Goal: Transaction & Acquisition: Purchase product/service

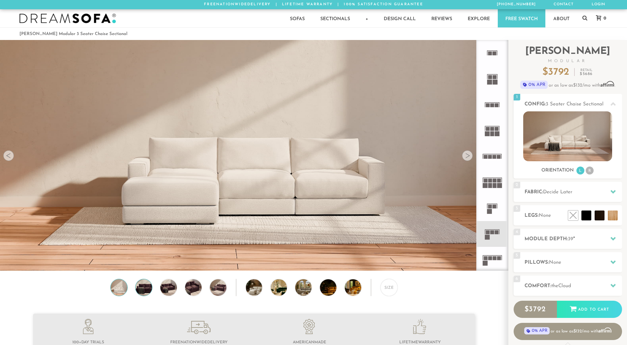
click at [144, 287] on img at bounding box center [144, 287] width 20 height 17
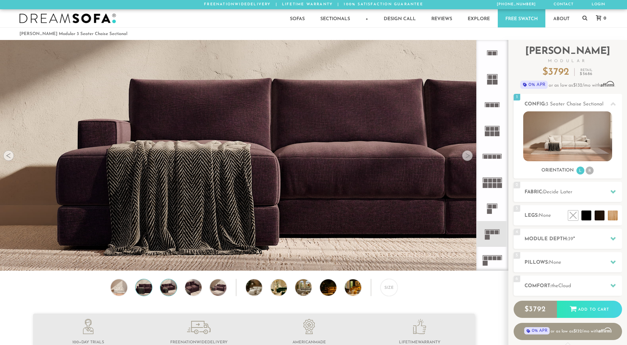
click at [170, 291] on img at bounding box center [169, 287] width 20 height 17
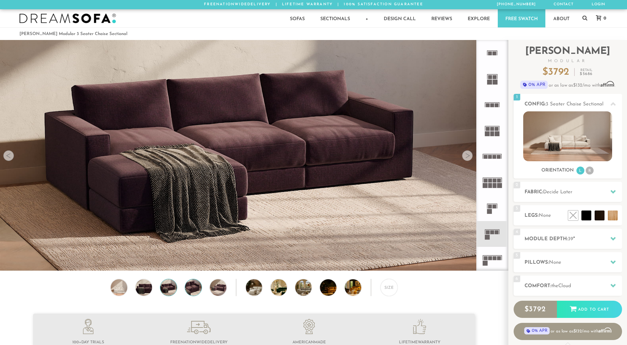
click at [195, 291] on img at bounding box center [194, 287] width 20 height 17
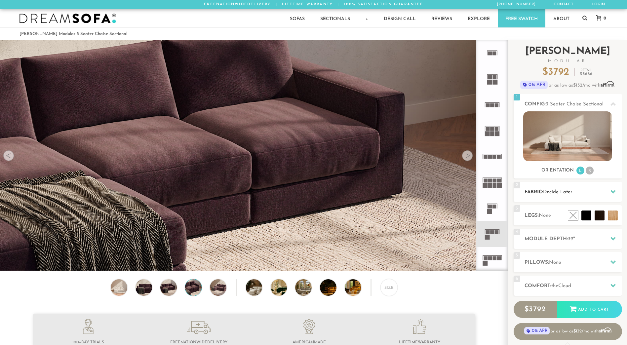
click at [614, 191] on icon at bounding box center [613, 191] width 5 height 5
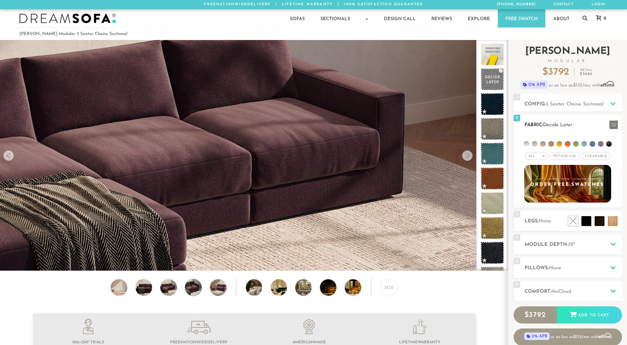
click at [572, 156] on span "Pet/Kid Use x" at bounding box center [565, 156] width 30 height 8
click at [596, 157] on span "Cleanable x" at bounding box center [598, 156] width 28 height 8
click at [584, 222] on li at bounding box center [572, 207] width 40 height 40
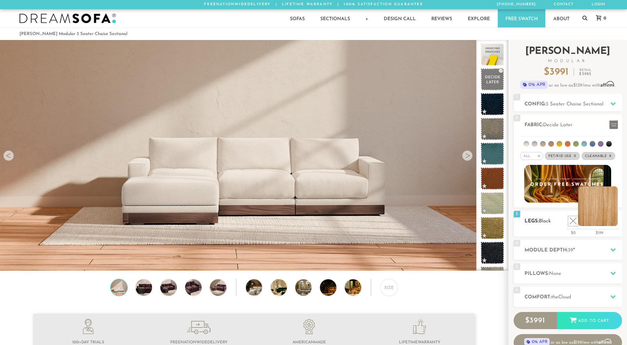
click at [616, 221] on li at bounding box center [598, 207] width 40 height 40
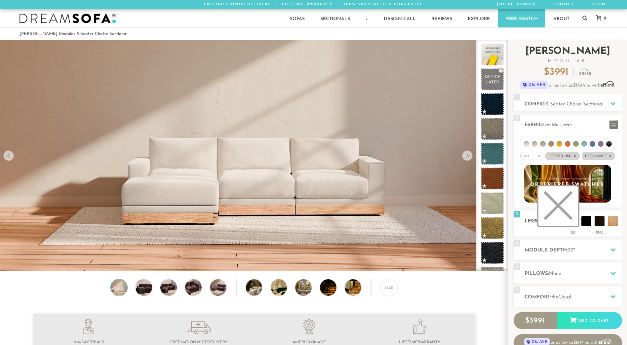
click at [572, 223] on li at bounding box center [559, 207] width 40 height 40
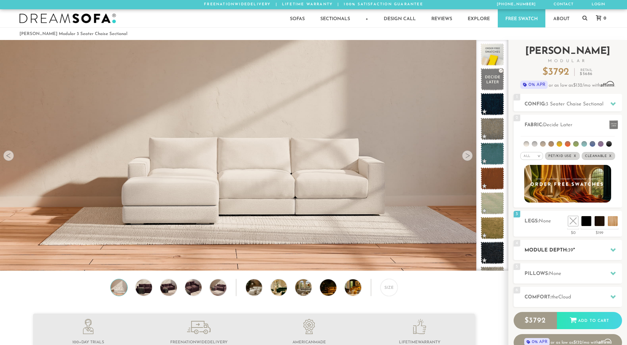
click at [614, 251] on icon at bounding box center [613, 250] width 5 height 4
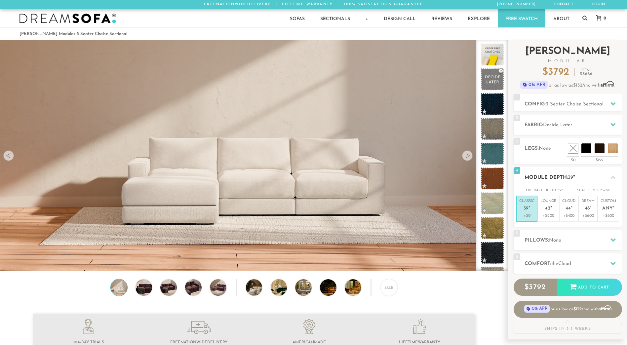
click at [530, 211] on em """ at bounding box center [530, 209] width 2 height 6
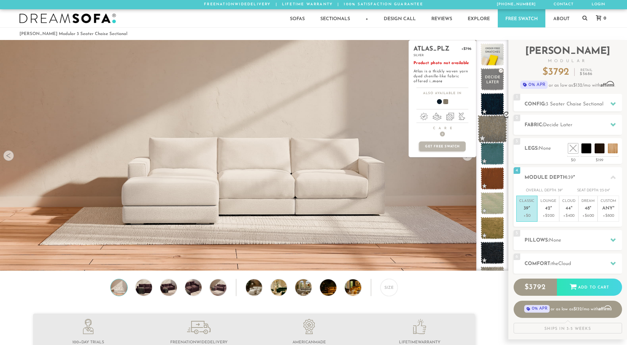
click at [494, 128] on span at bounding box center [492, 129] width 29 height 28
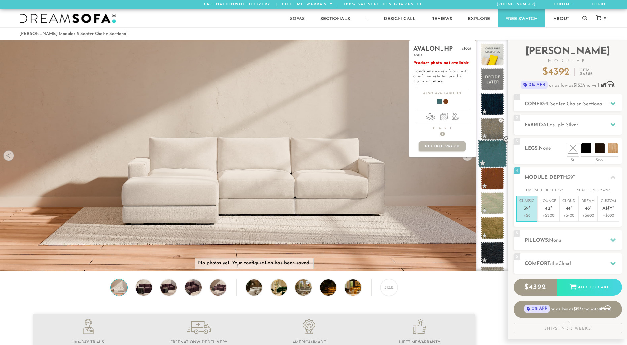
click at [492, 153] on span at bounding box center [492, 154] width 29 height 28
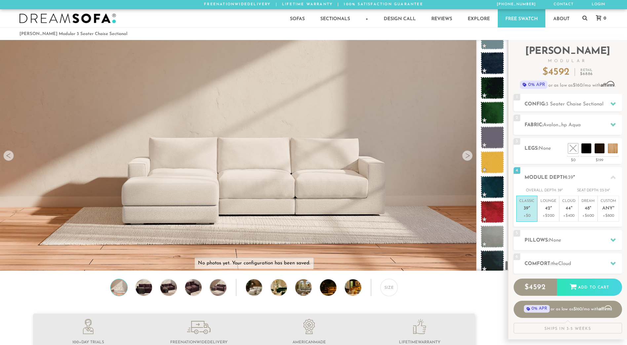
scroll to position [5030, 0]
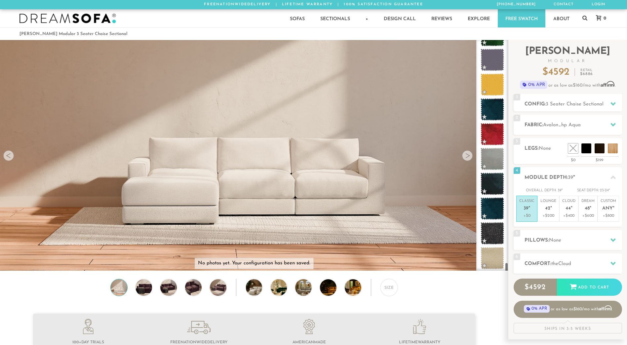
drag, startPoint x: 507, startPoint y: 44, endPoint x: 491, endPoint y: 273, distance: 229.4
click at [614, 126] on icon at bounding box center [613, 124] width 5 height 5
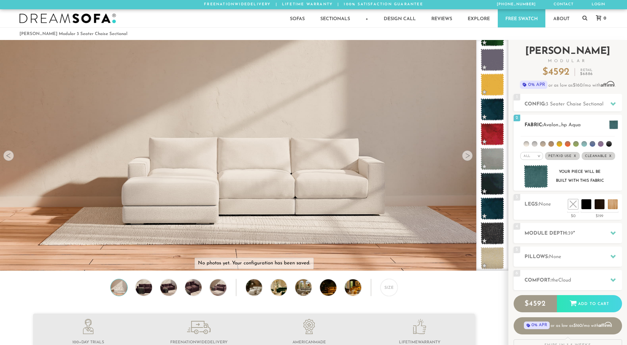
click at [527, 145] on li at bounding box center [527, 144] width 6 height 6
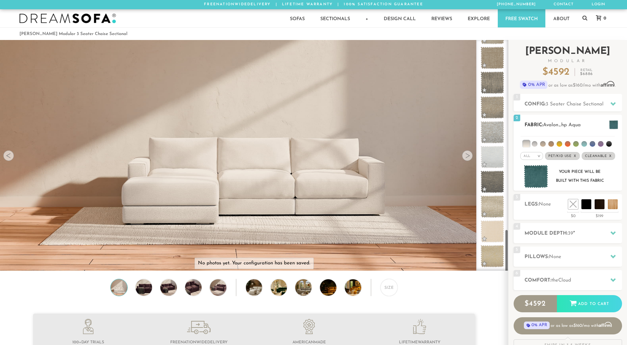
scroll to position [1012, 0]
click at [534, 145] on li at bounding box center [535, 144] width 6 height 6
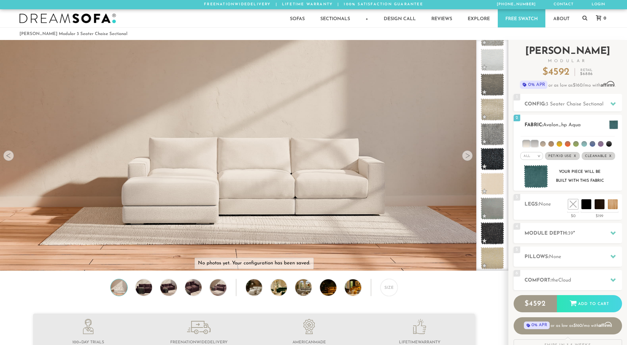
click at [586, 143] on li at bounding box center [585, 144] width 6 height 6
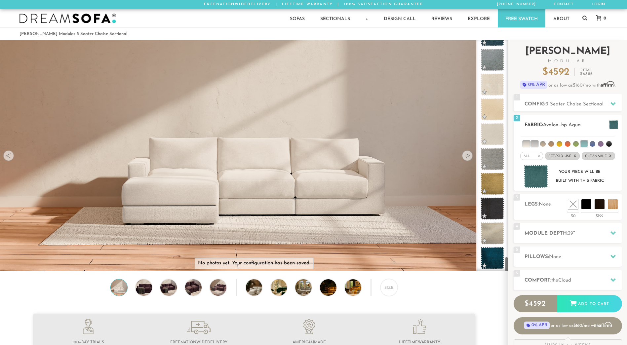
scroll to position [3071, 0]
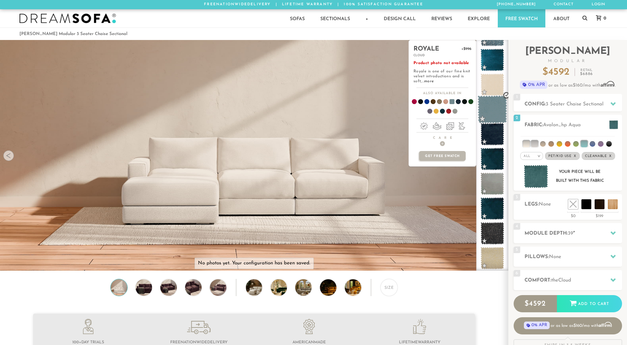
click at [495, 112] on span at bounding box center [492, 110] width 29 height 28
click at [443, 183] on div "royale +$996 peacock Product photo not available Royale is one of our fine knit…" at bounding box center [443, 155] width 68 height 231
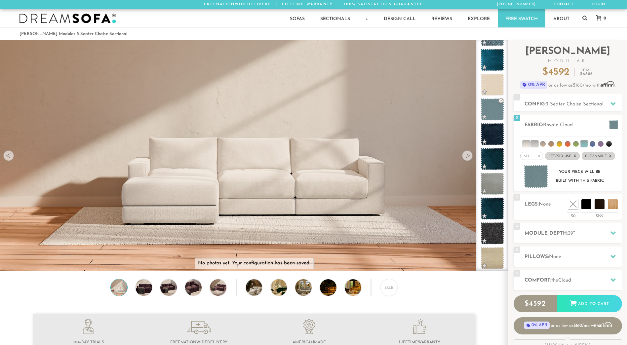
click at [469, 159] on div at bounding box center [467, 155] width 11 height 11
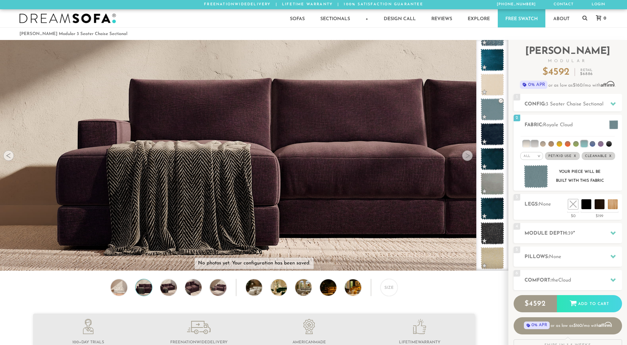
click at [468, 159] on div at bounding box center [467, 155] width 11 height 11
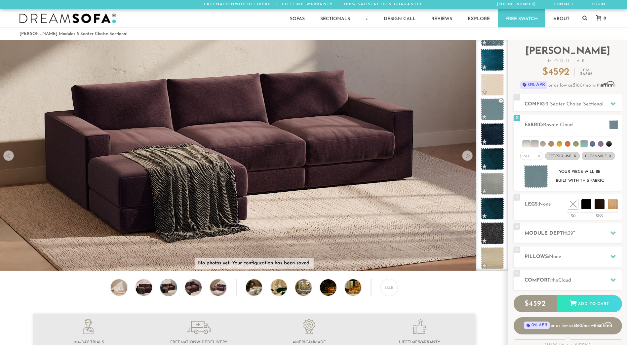
click at [468, 159] on div at bounding box center [467, 155] width 11 height 11
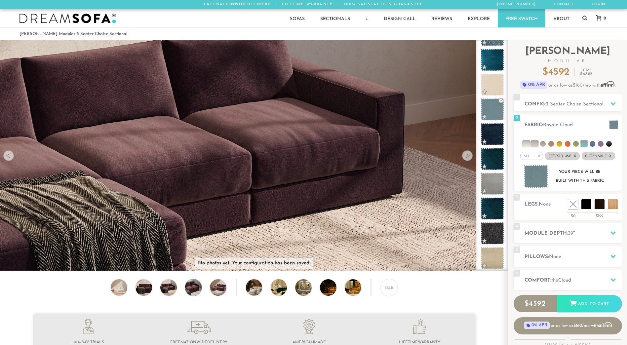
click at [468, 159] on div at bounding box center [467, 155] width 11 height 11
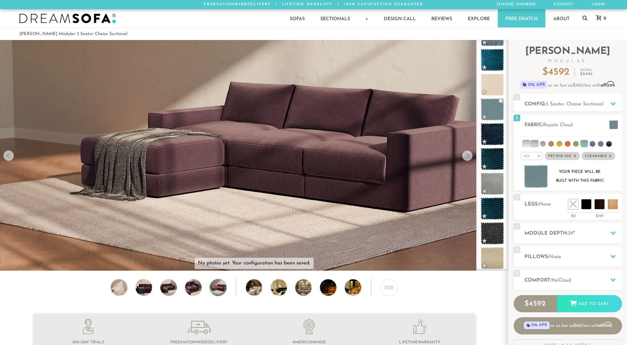
click at [468, 159] on div at bounding box center [467, 155] width 11 height 11
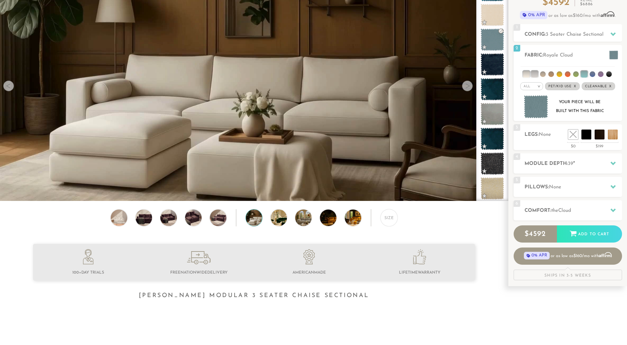
scroll to position [78, 0]
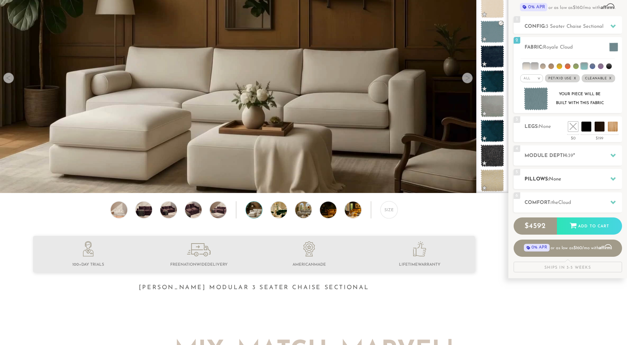
click at [614, 179] on icon at bounding box center [613, 179] width 5 height 4
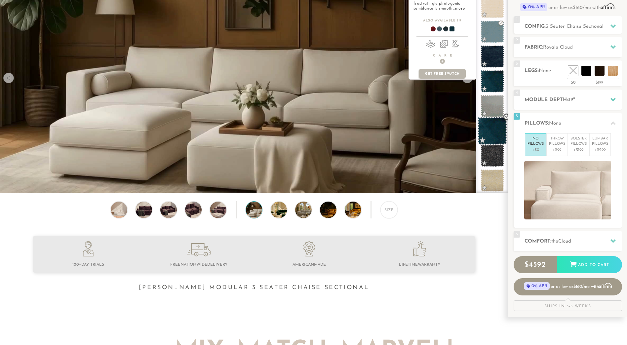
click at [495, 130] on span at bounding box center [492, 131] width 29 height 28
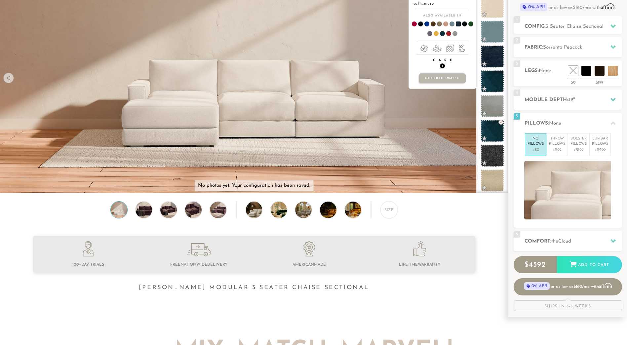
click at [443, 66] on span "+" at bounding box center [442, 66] width 5 height 5
click at [442, 66] on span "+" at bounding box center [442, 66] width 5 height 5
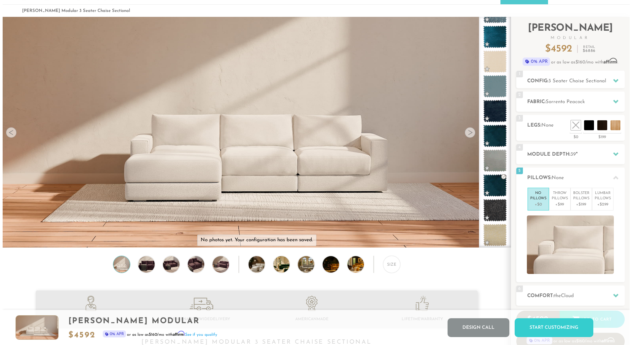
scroll to position [16, 0]
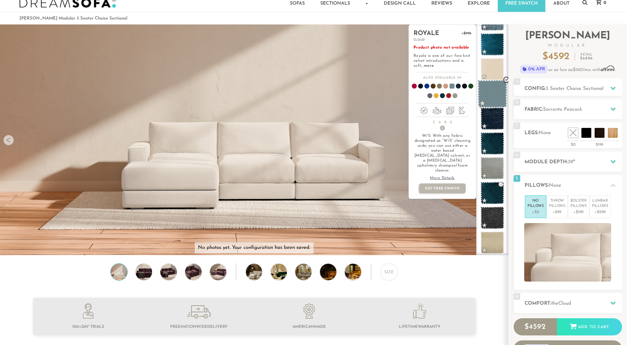
click at [493, 95] on span at bounding box center [492, 94] width 29 height 28
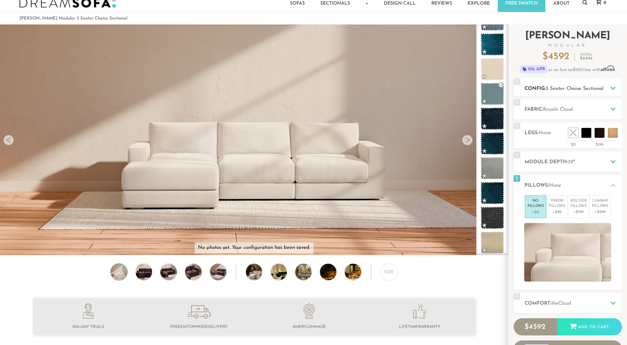
click at [615, 88] on icon at bounding box center [613, 89] width 5 height 4
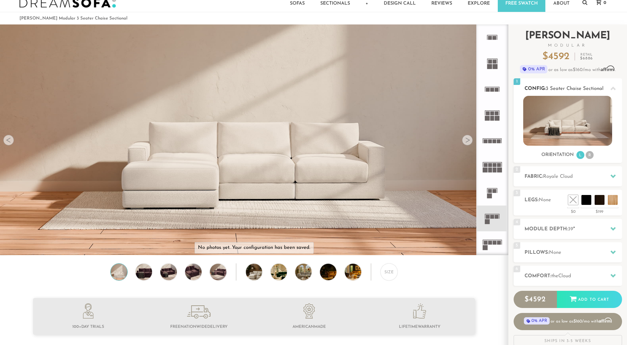
click at [590, 154] on li "R" at bounding box center [590, 155] width 8 height 8
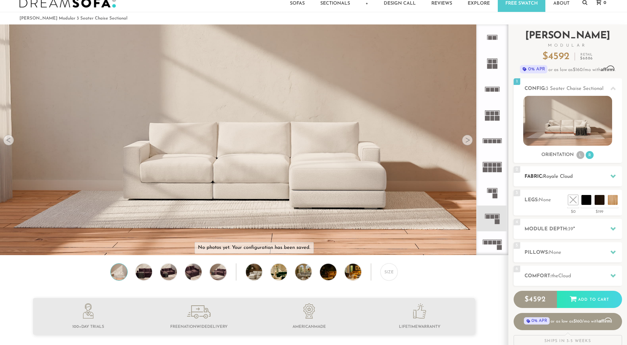
click at [615, 177] on icon at bounding box center [613, 177] width 5 height 4
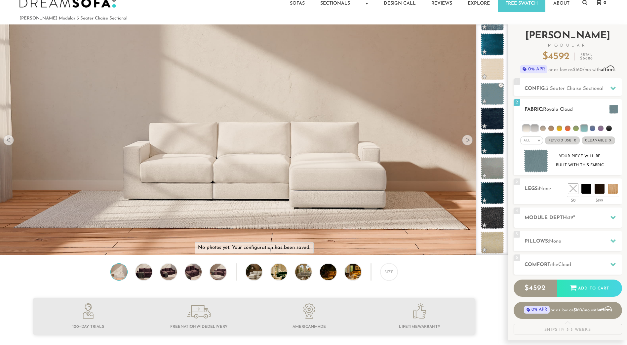
click at [538, 158] on img at bounding box center [536, 160] width 24 height 23
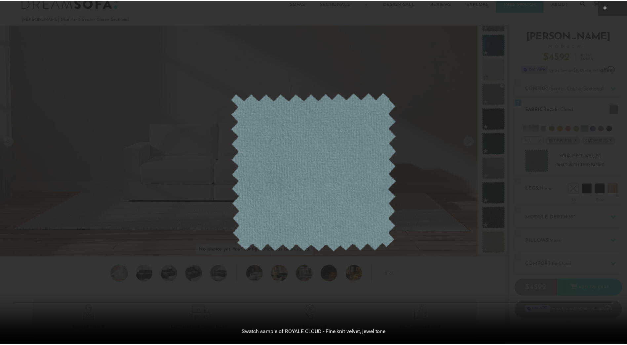
scroll to position [7745, 627]
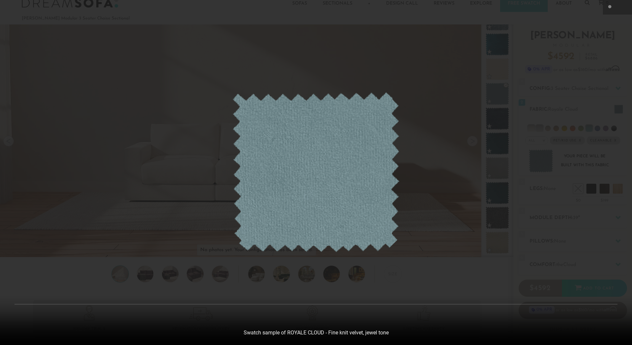
click at [325, 171] on img at bounding box center [316, 172] width 167 height 160
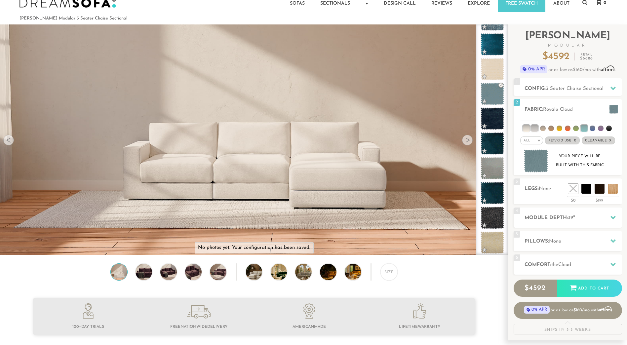
scroll to position [7736, 622]
click at [613, 265] on icon at bounding box center [613, 265] width 5 height 4
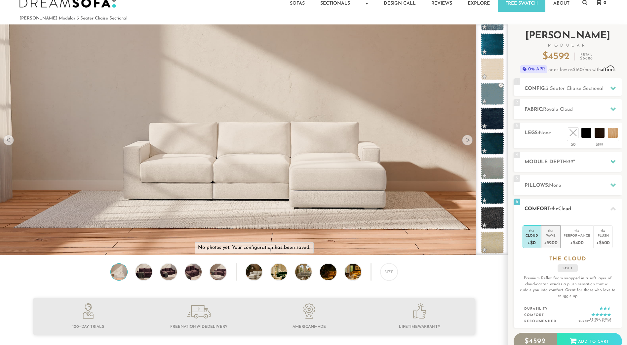
click at [554, 235] on div "Wave" at bounding box center [551, 235] width 14 height 5
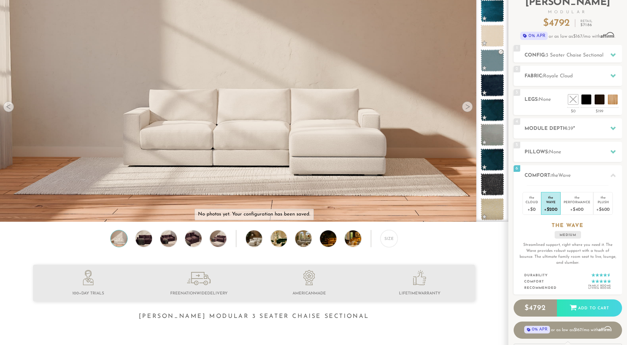
scroll to position [55, 0]
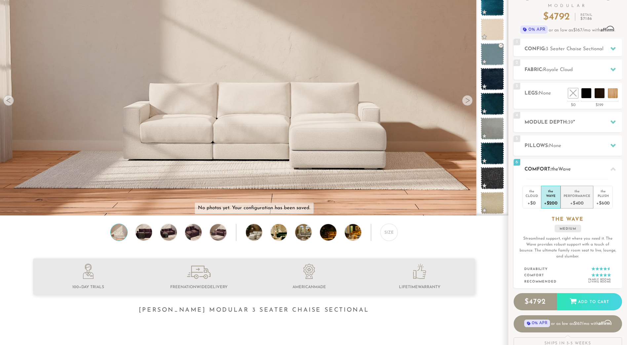
click at [577, 199] on div "+$400" at bounding box center [577, 203] width 27 height 10
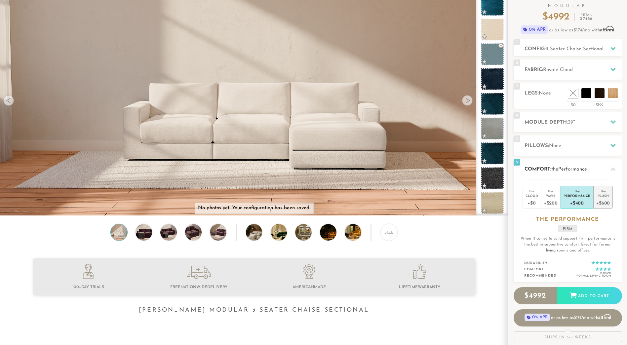
click at [605, 197] on div "Plush" at bounding box center [604, 195] width 14 height 5
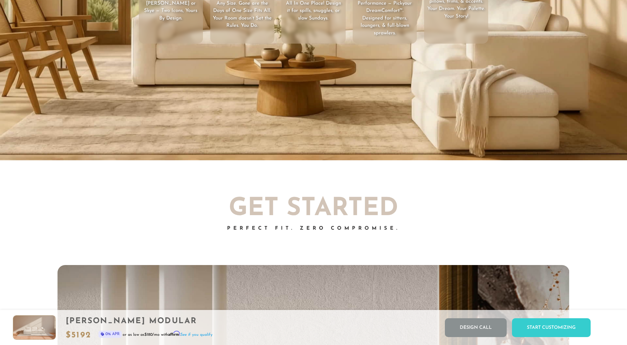
scroll to position [5, 5]
click at [559, 327] on div "Start Customizing" at bounding box center [551, 328] width 79 height 19
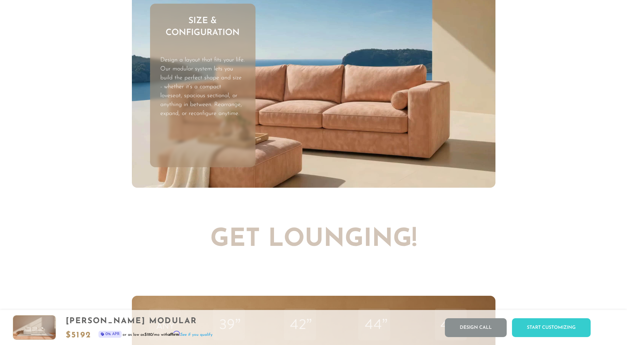
scroll to position [2223, 0]
